Goal: Task Accomplishment & Management: Manage account settings

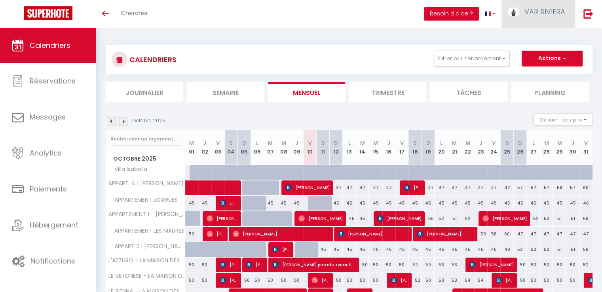
click at [535, 14] on span "VAR RIVIERA" at bounding box center [544, 12] width 41 height 10
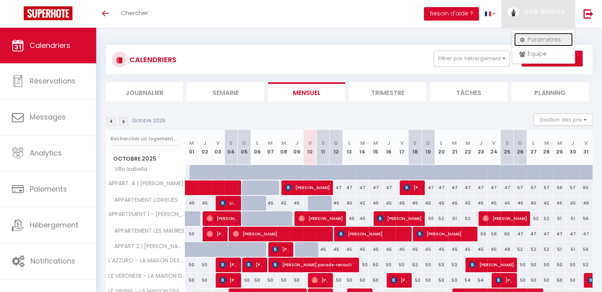
click at [543, 39] on link "Paramètres" at bounding box center [543, 39] width 59 height 13
select select "fr"
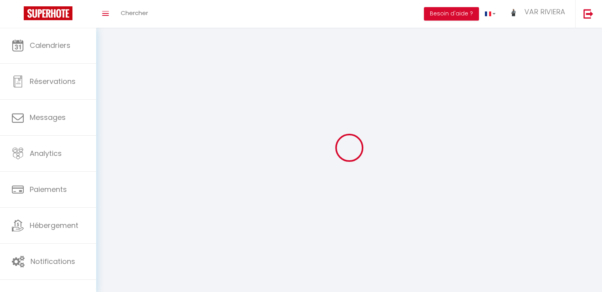
type input "VAR RIVIERA"
type input "CONCIERGERIE"
type input "0759692401"
type input "144 Chemin de Roque Rousse"
type input "83690"
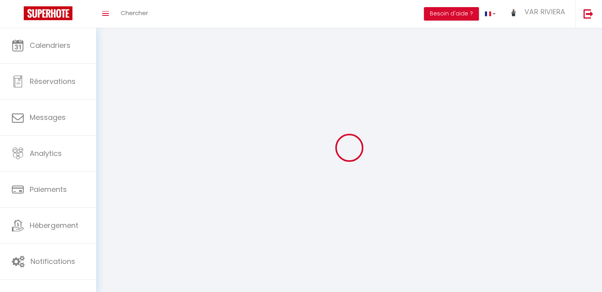
type input "SILLANS LA CASCADE"
type input "uUsU6uOgfi5qe0spUXand1Tcy"
type input "KJ2aGjO1UgU9hAprN8S1LxHoz"
type input "https://app.superhote.com/#/get-available-rentals/KJ2aGjO1UgU9hAprN8S1LxHoz"
select select "28"
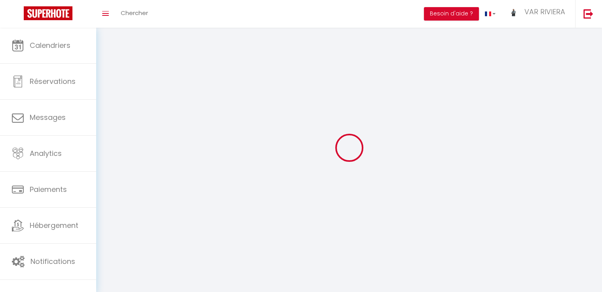
select select "fr"
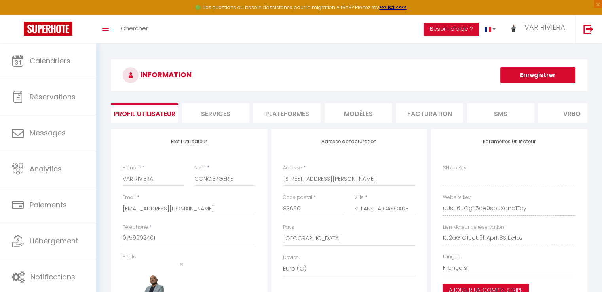
type input "uUsU6uOgfi5qe0spUXand1Tcy"
type input "KJ2aGjO1UgU9hAprN8S1LxHoz"
type input "https://app.superhote.com/#/get-available-rentals/KJ2aGjO1UgU9hAprN8S1LxHoz"
click at [587, 238] on div "Paramètres Utilisateur SH apiKey uUsU6uOgfi5qe0spUXand1Tcy Website key KJ2aGjO1…" at bounding box center [509, 244] width 160 height 231
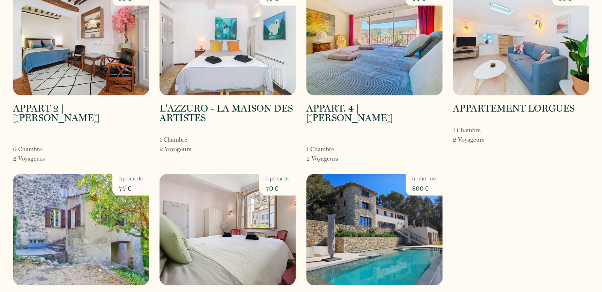
scroll to position [296, 0]
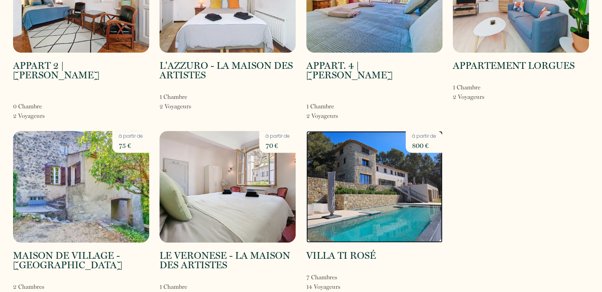
click at [356, 182] on img at bounding box center [374, 187] width 136 height 112
